Goal: Task Accomplishment & Management: Use online tool/utility

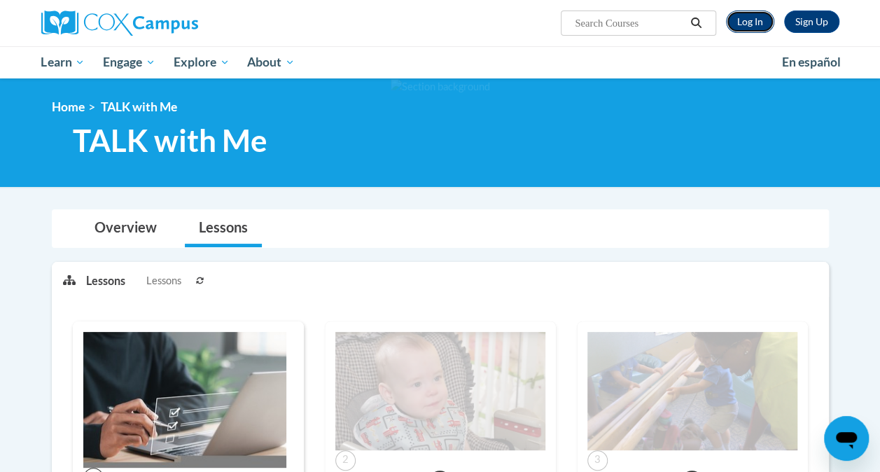
click at [750, 23] on link "Log In" at bounding box center [750, 22] width 48 height 22
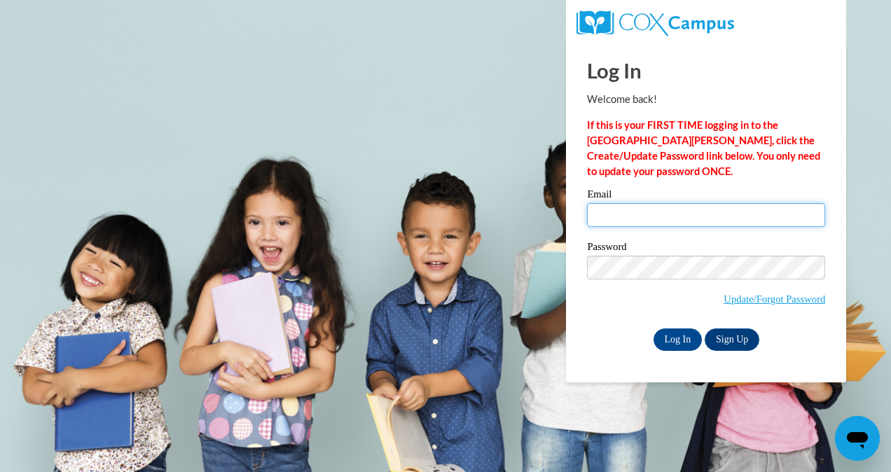
type input "tcook@chrisapp.org"
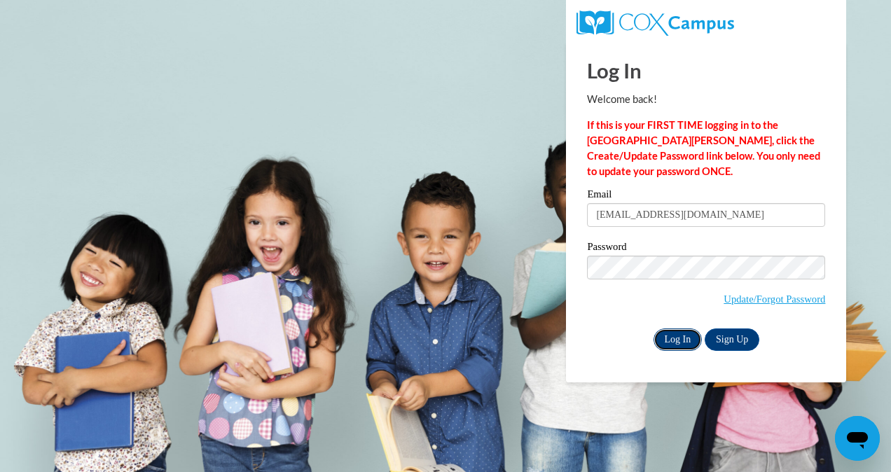
click at [684, 335] on input "Log In" at bounding box center [678, 340] width 49 height 22
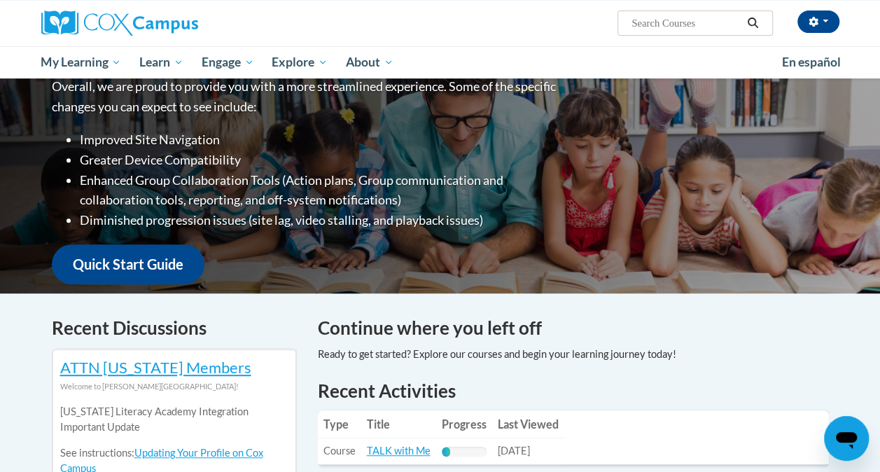
scroll to position [350, 0]
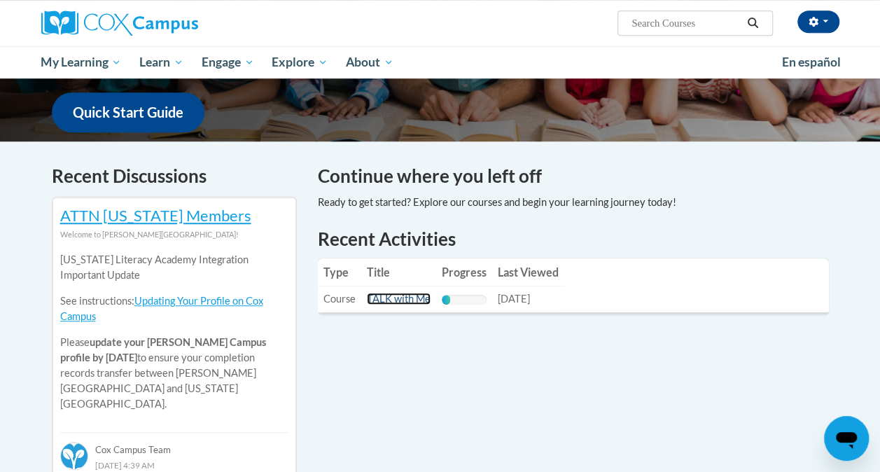
click at [408, 299] on link "TALK with Me" at bounding box center [399, 299] width 64 height 12
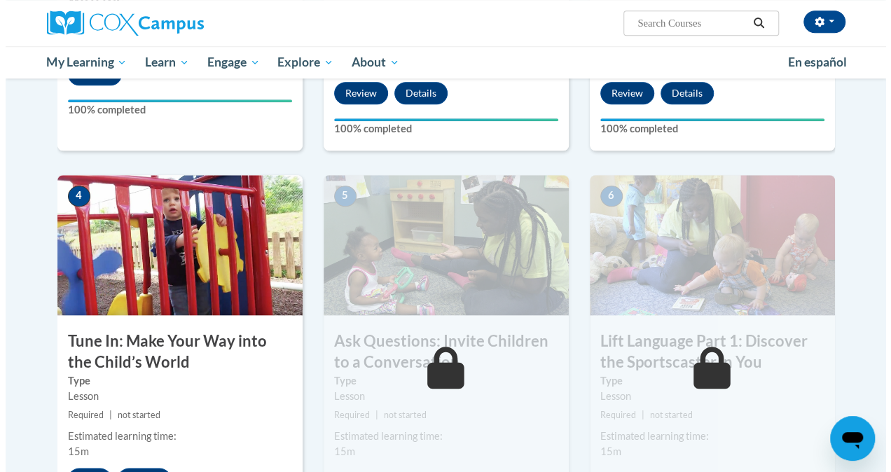
scroll to position [630, 0]
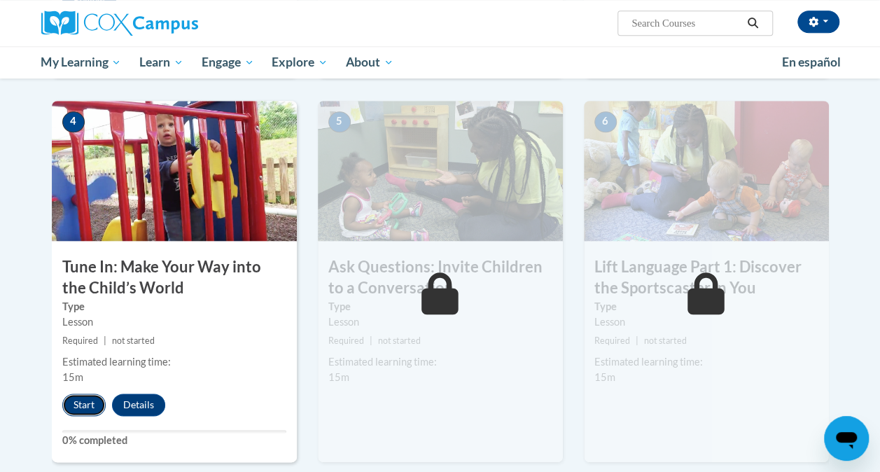
click at [88, 403] on button "Start" at bounding box center [83, 405] width 43 height 22
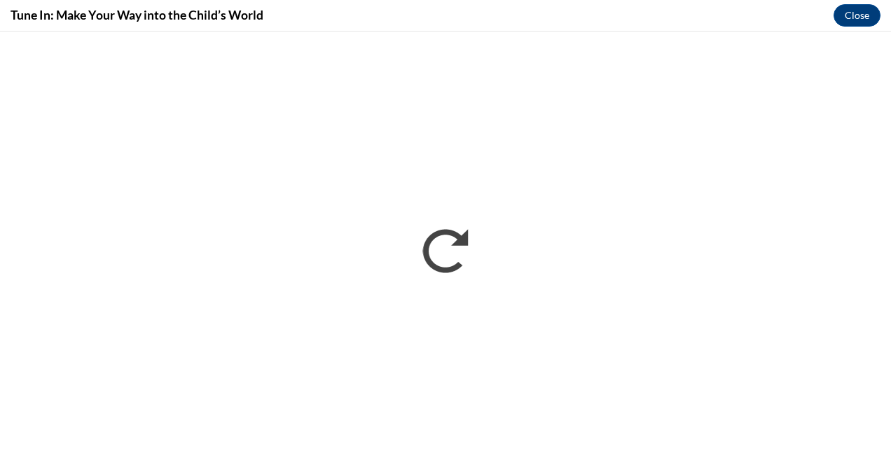
scroll to position [0, 0]
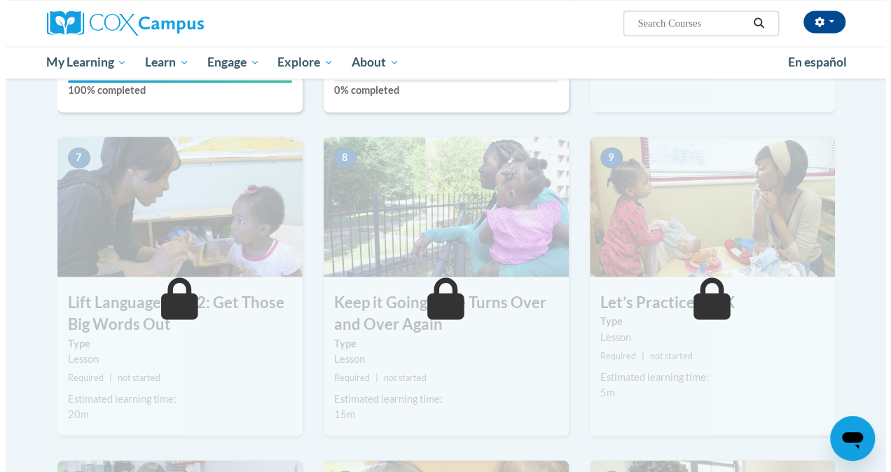
scroll to position [771, 0]
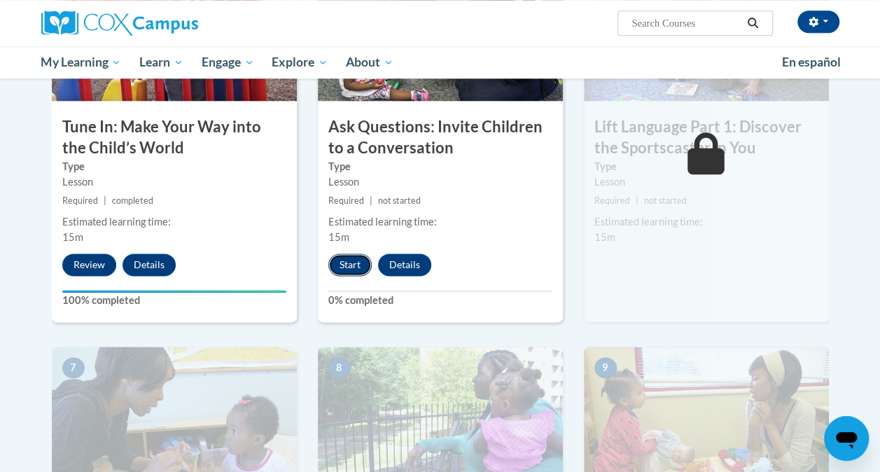
click at [349, 263] on button "Start" at bounding box center [350, 265] width 43 height 22
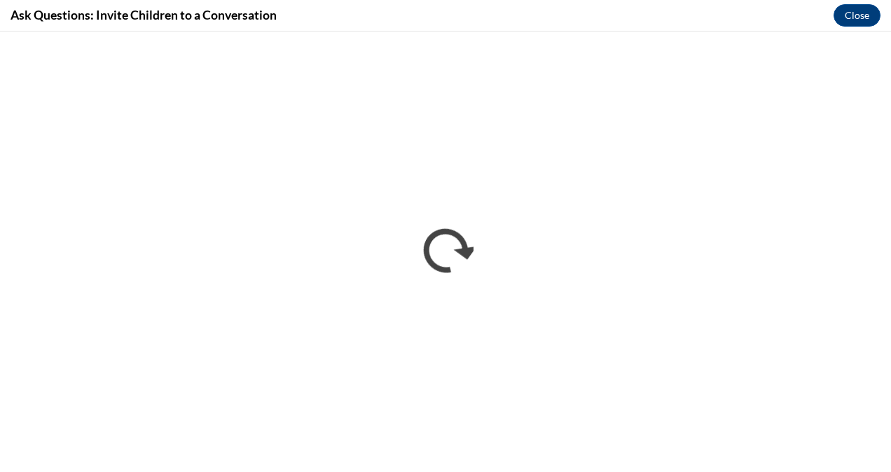
scroll to position [0, 0]
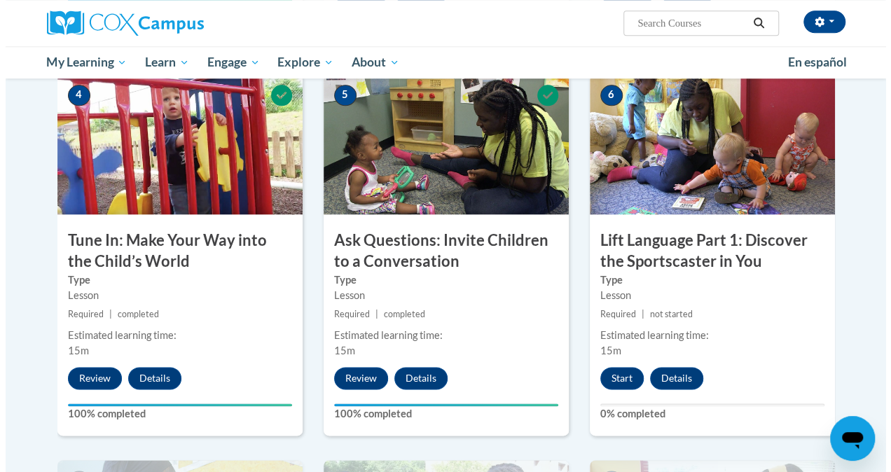
scroll to position [679, 0]
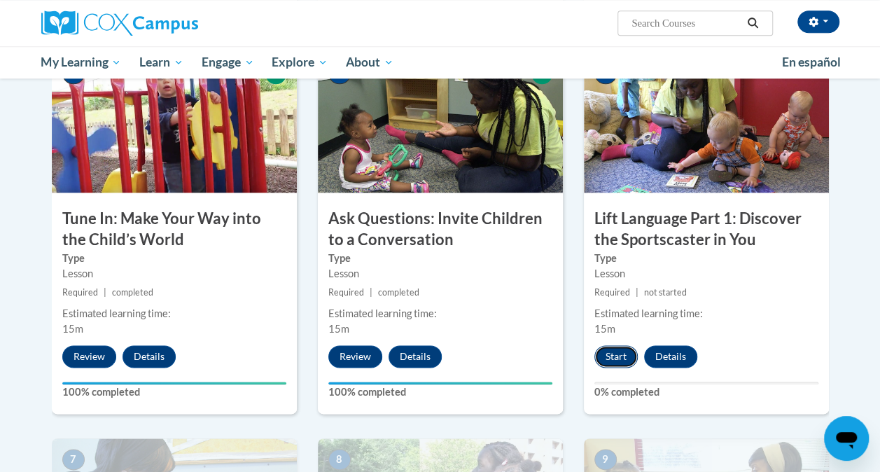
click at [612, 351] on button "Start" at bounding box center [616, 356] width 43 height 22
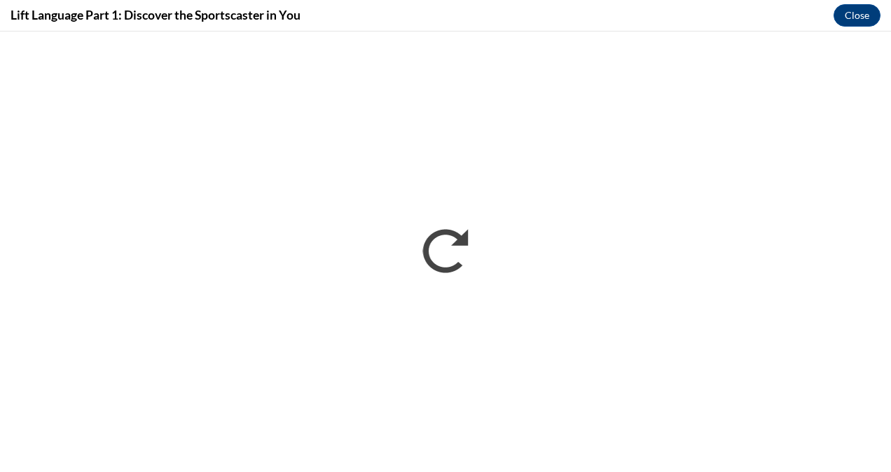
scroll to position [0, 0]
